Goal: Submit feedback/report problem

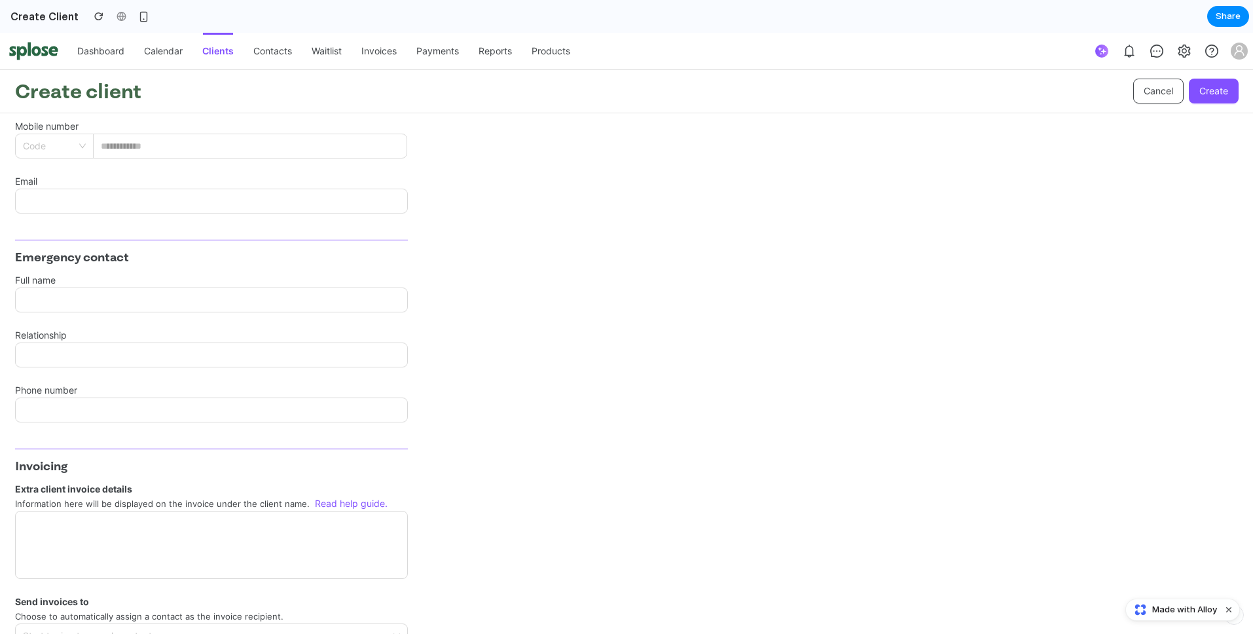
scroll to position [2329, 0]
